Goal: Information Seeking & Learning: Learn about a topic

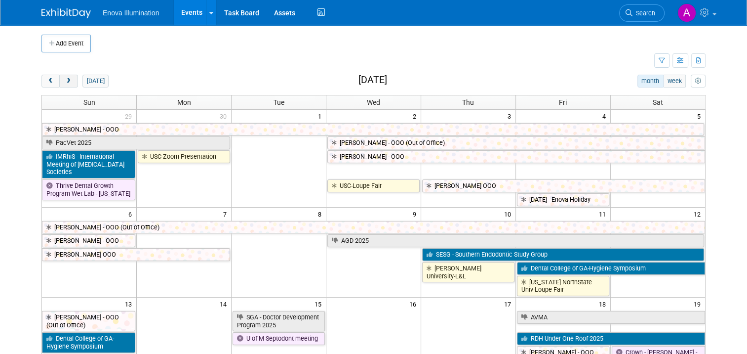
click at [65, 82] on span "next" at bounding box center [68, 81] width 7 height 6
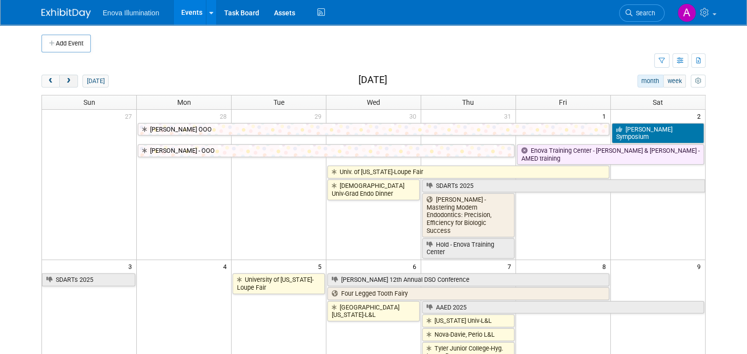
click at [65, 83] on span "next" at bounding box center [68, 81] width 7 height 6
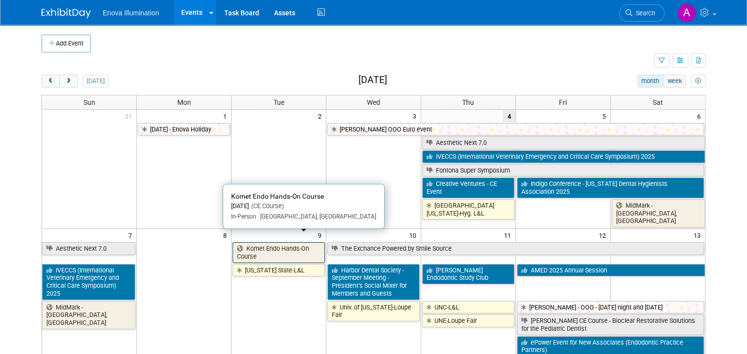
click at [283, 242] on link "Komet Endo Hands-On Course" at bounding box center [279, 252] width 92 height 20
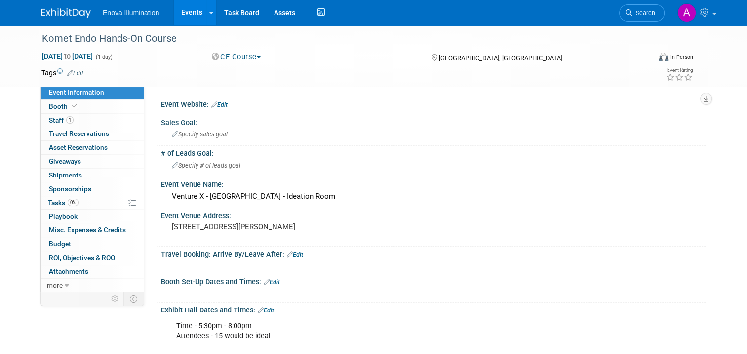
click at [63, 13] on img at bounding box center [65, 13] width 49 height 10
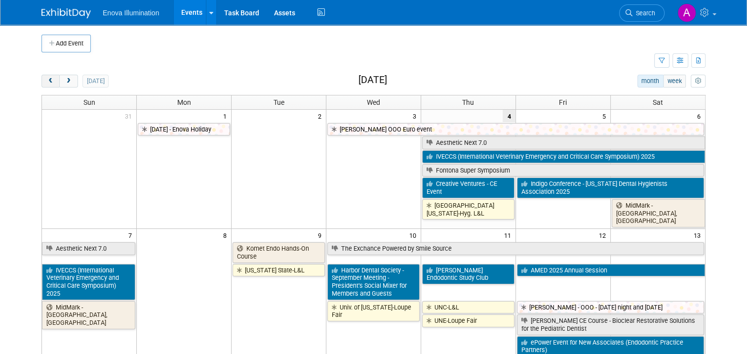
click at [41, 81] on button "prev" at bounding box center [50, 81] width 18 height 13
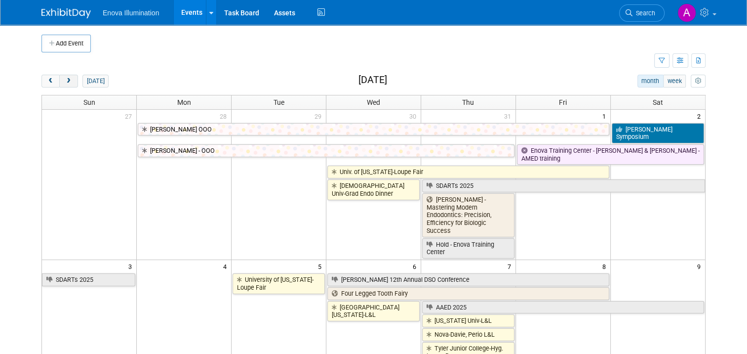
click at [65, 83] on span "next" at bounding box center [68, 81] width 7 height 6
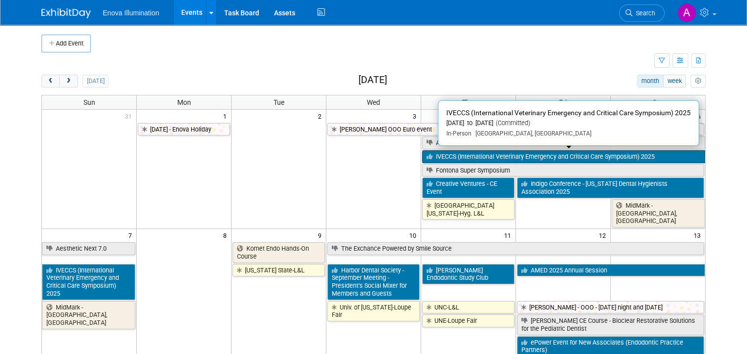
click at [494, 152] on link "IVECCS (International Veterinary Emergency and Critical Care Symposium) 2025" at bounding box center [563, 156] width 283 height 13
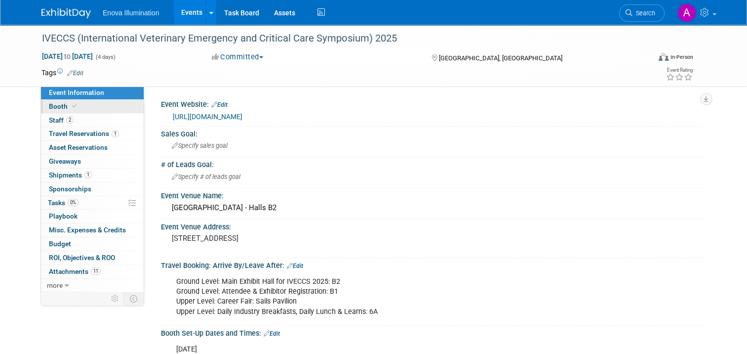
click at [95, 106] on link "Booth" at bounding box center [92, 106] width 103 height 13
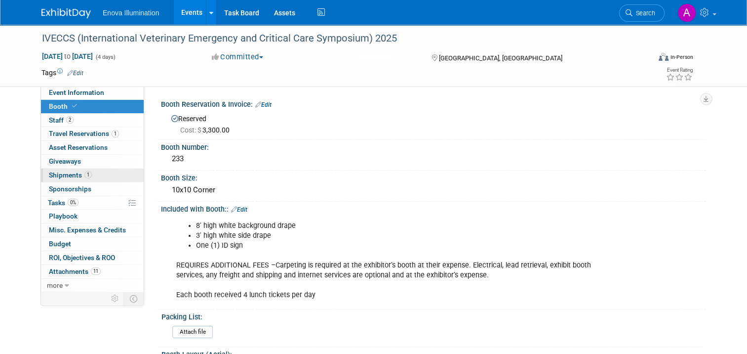
click at [104, 174] on link "1 Shipments 1" at bounding box center [92, 174] width 103 height 13
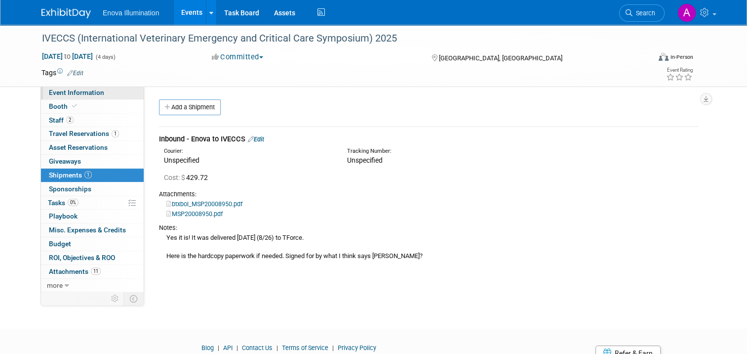
click at [73, 93] on span "Event Information" at bounding box center [76, 92] width 55 height 8
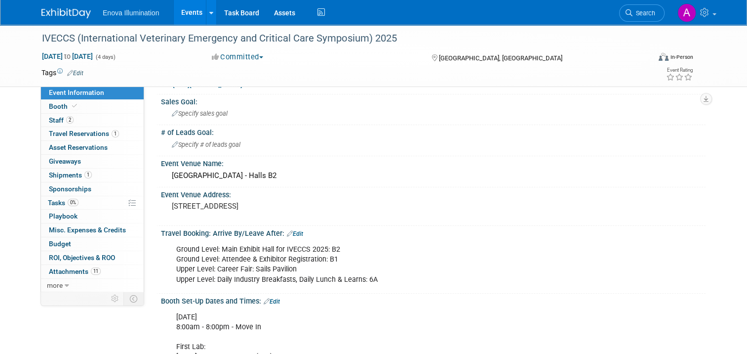
scroll to position [49, 0]
